Goal: Obtain resource: Obtain resource

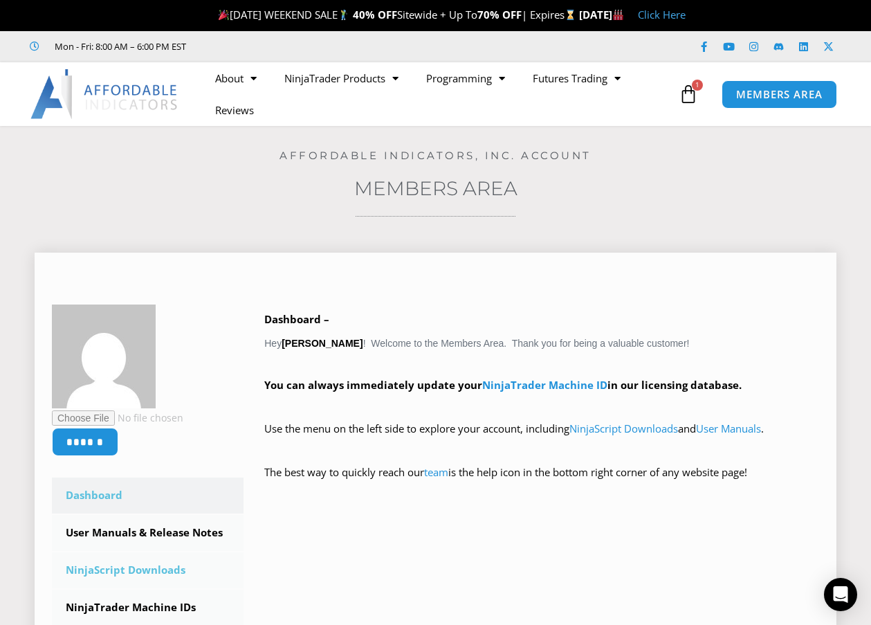
click at [106, 566] on link "NinjaScript Downloads" at bounding box center [148, 570] width 192 height 36
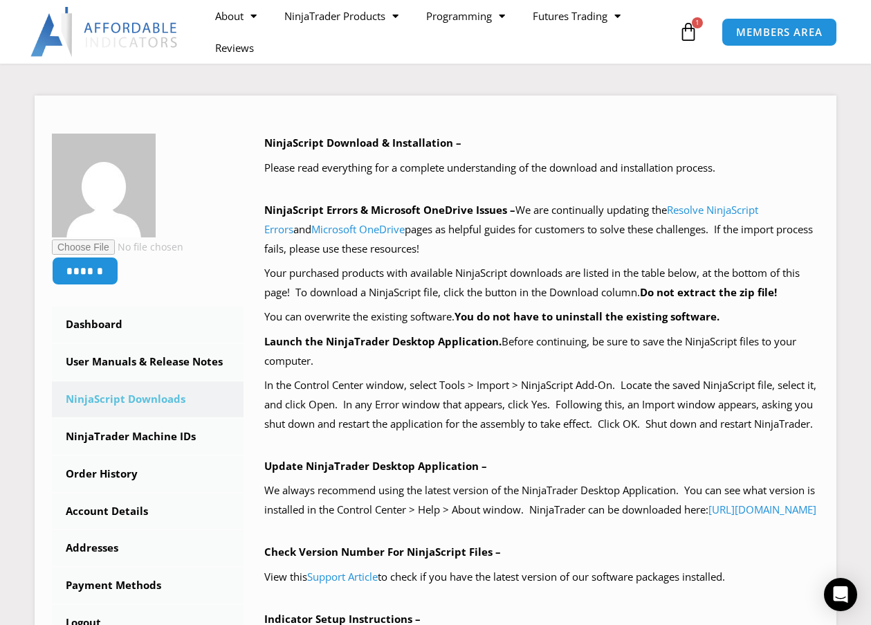
scroll to position [221, 0]
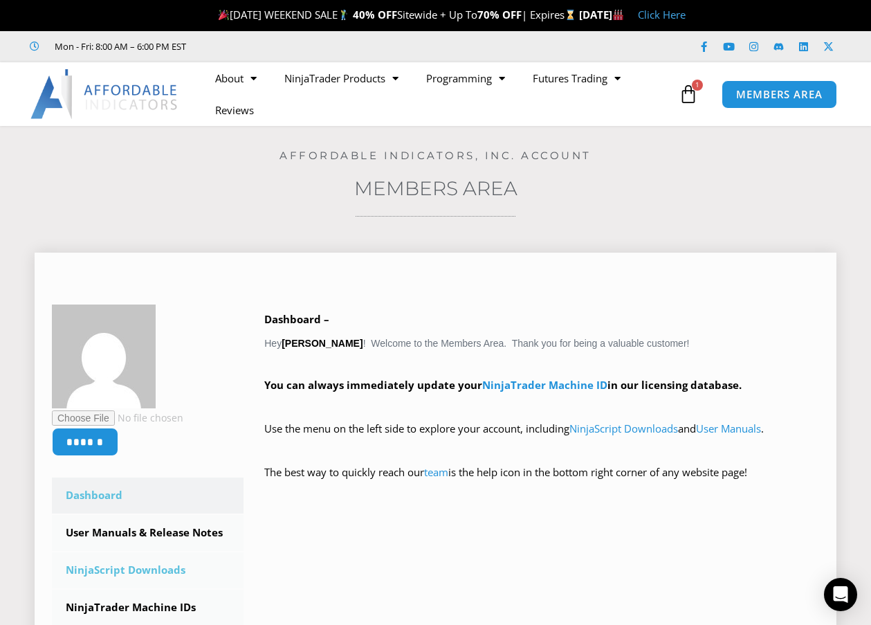
click at [120, 568] on link "NinjaScript Downloads" at bounding box center [148, 570] width 192 height 36
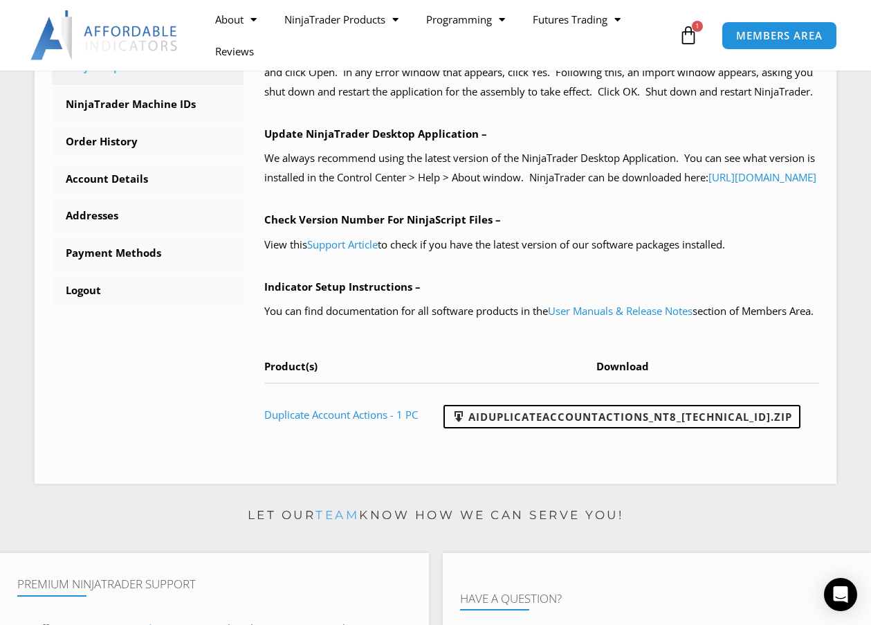
scroll to position [535, 0]
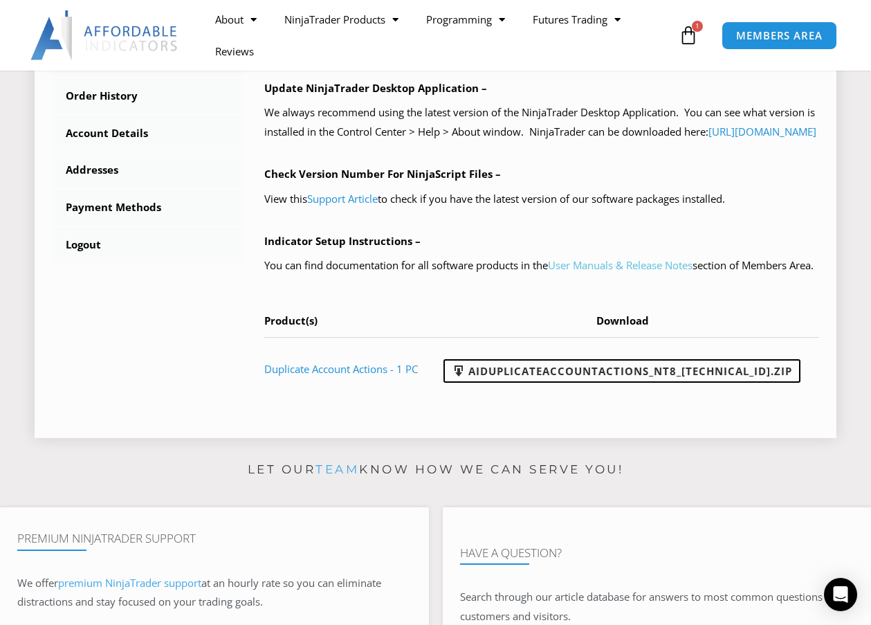
click at [598, 272] on link "User Manuals & Release Notes" at bounding box center [620, 265] width 145 height 14
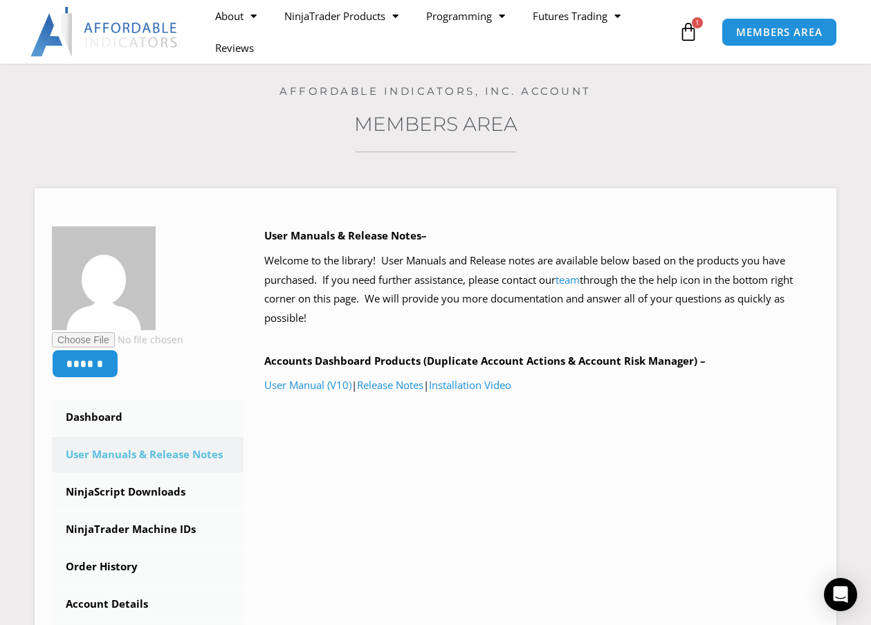
scroll to position [92, 0]
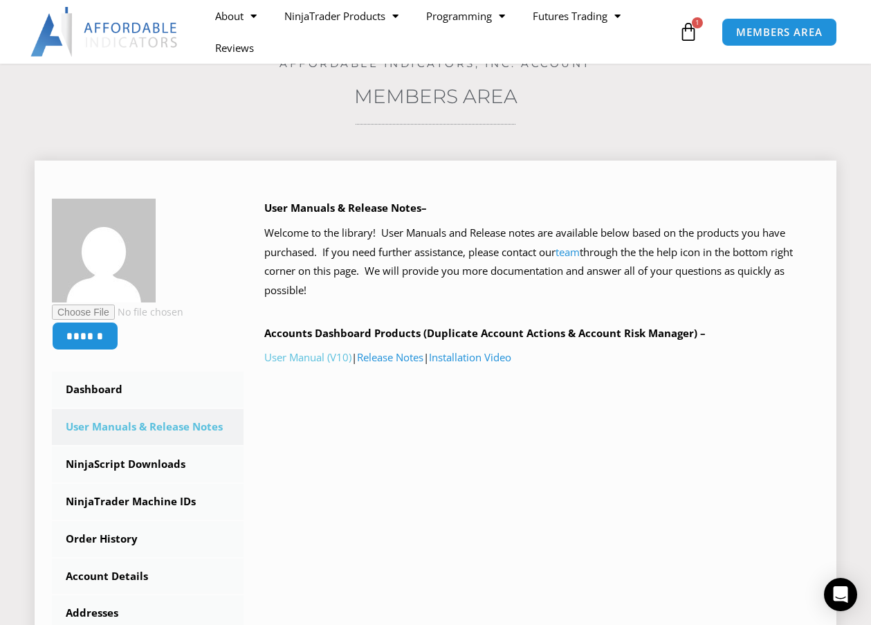
click at [304, 357] on link "User Manual (V10)" at bounding box center [307, 357] width 87 height 14
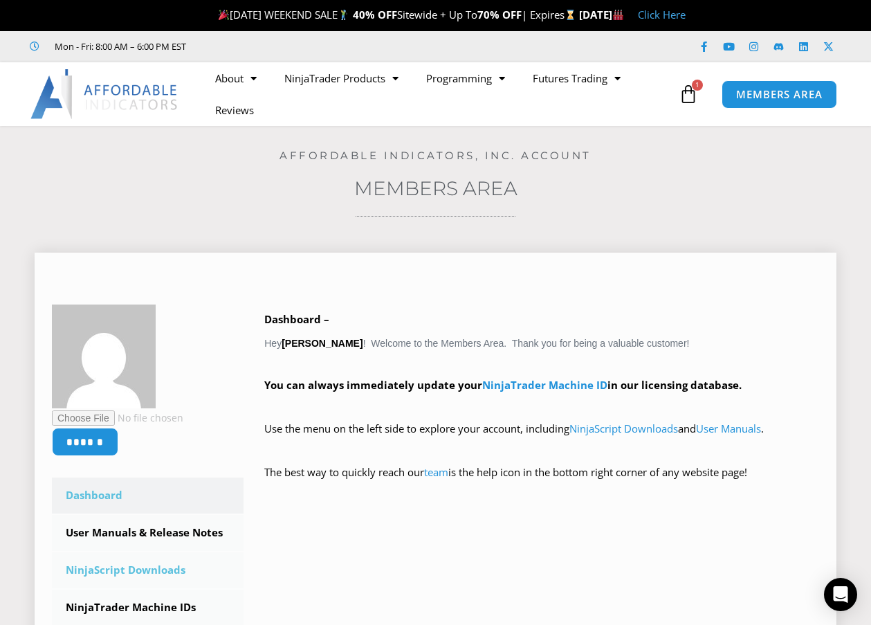
click at [171, 569] on link "NinjaScript Downloads" at bounding box center [148, 570] width 192 height 36
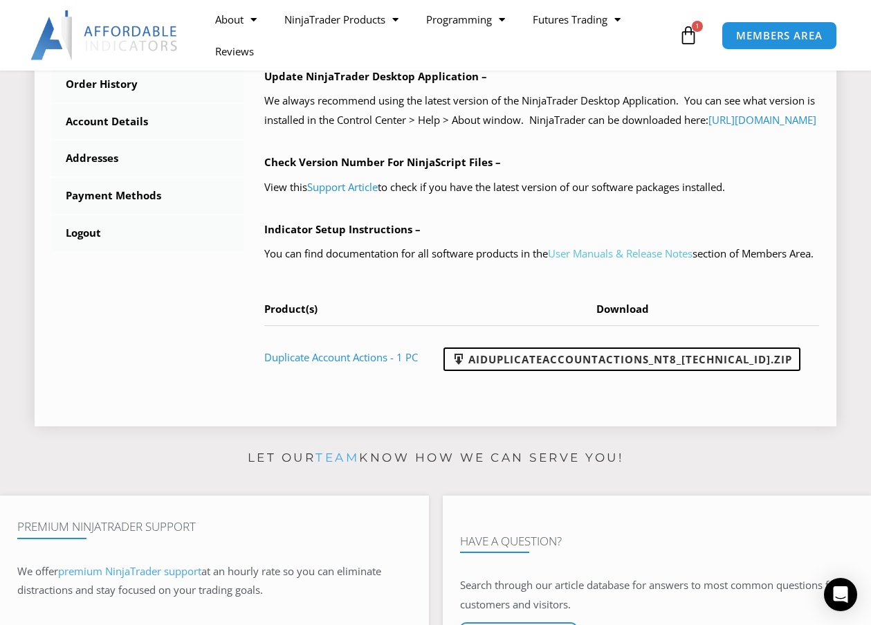
click at [583, 260] on link "User Manuals & Release Notes" at bounding box center [620, 253] width 145 height 14
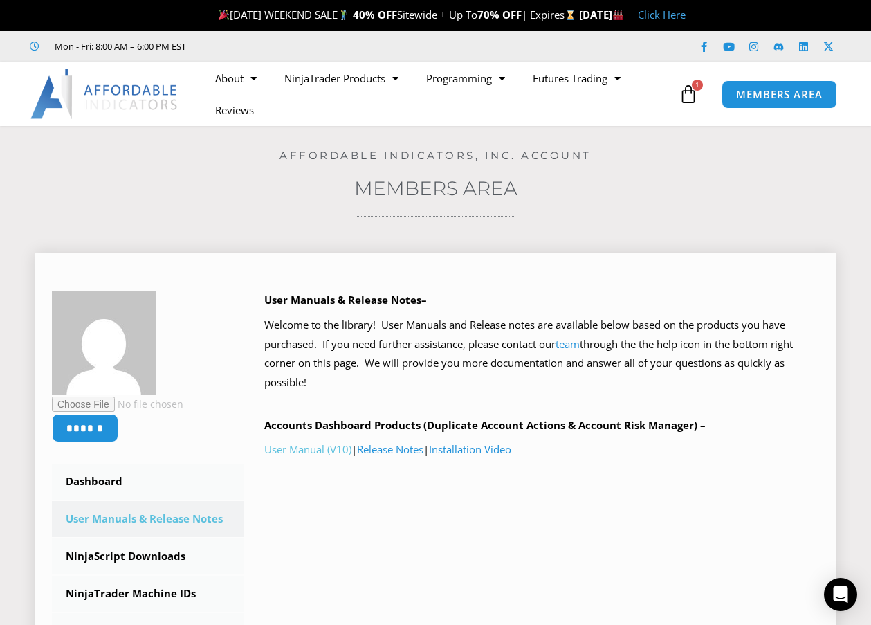
click at [316, 447] on link "User Manual (V10)" at bounding box center [307, 449] width 87 height 14
